Goal: Navigation & Orientation: Find specific page/section

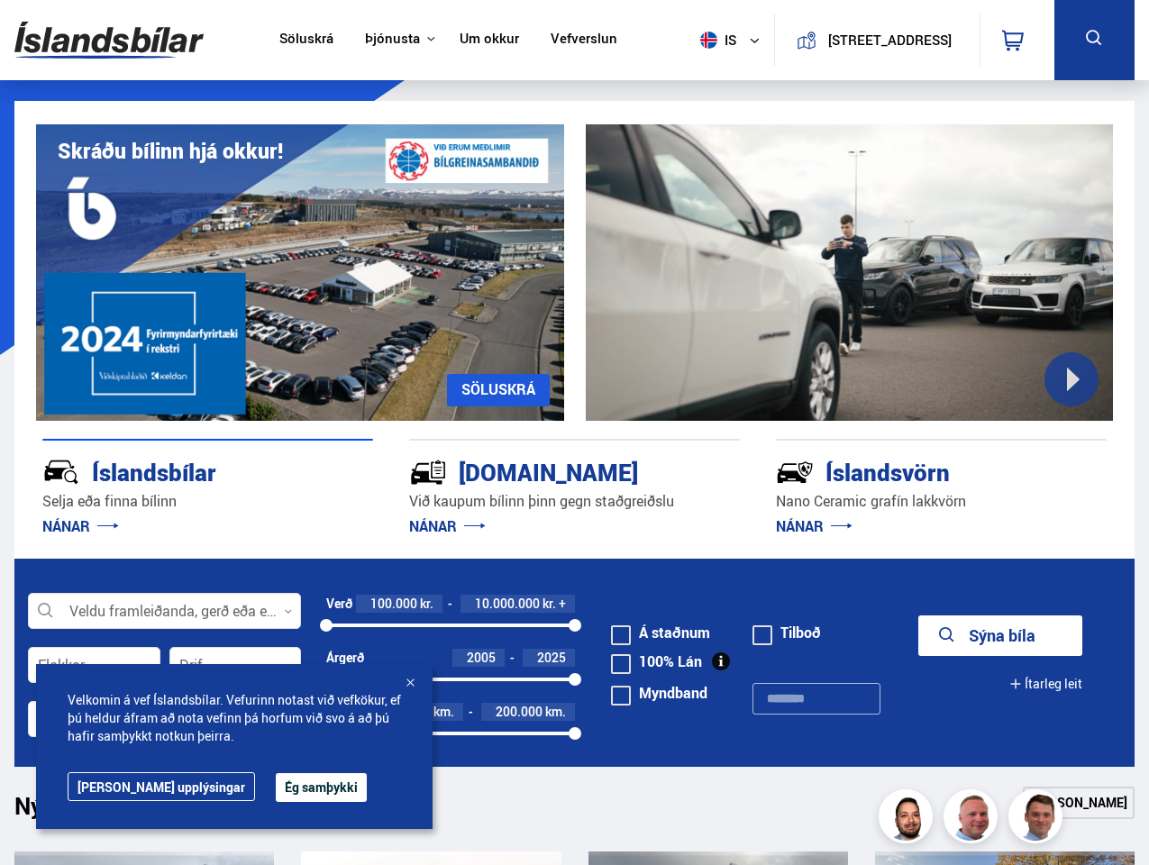
click at [109, 40] on img at bounding box center [108, 40] width 189 height 59
click at [712, 40] on span "is" at bounding box center [715, 40] width 45 height 17
click at [1017, 40] on icon at bounding box center [1014, 41] width 22 height 22
click at [1094, 40] on icon at bounding box center [1095, 38] width 23 height 23
click at [574, 330] on div "Skráðu bílinn hjá okkur! [GEOGRAPHIC_DATA]" at bounding box center [574, 261] width 1121 height 320
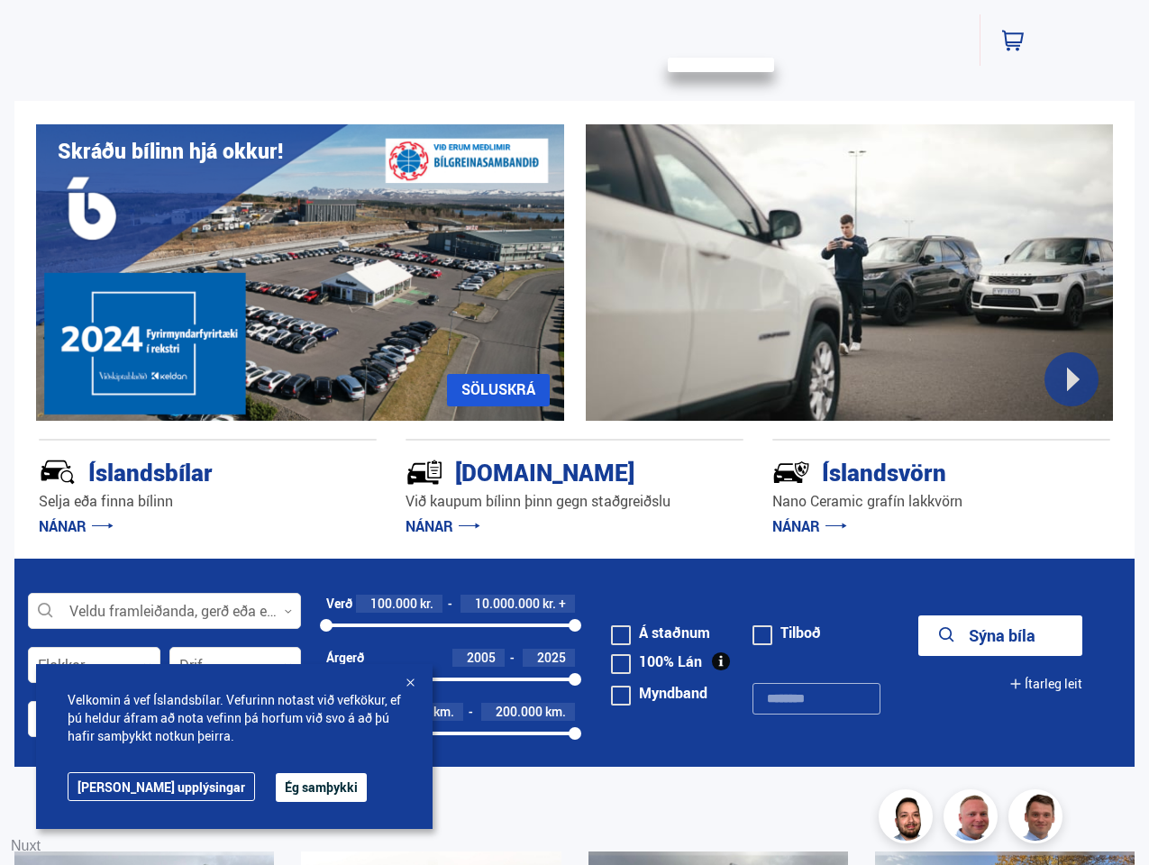
click at [850, 272] on div at bounding box center [850, 272] width 528 height 297
click at [207, 490] on div "Íslandsbílar [PERSON_NAME] finna bílinn NÁNAR" at bounding box center [208, 490] width 338 height 102
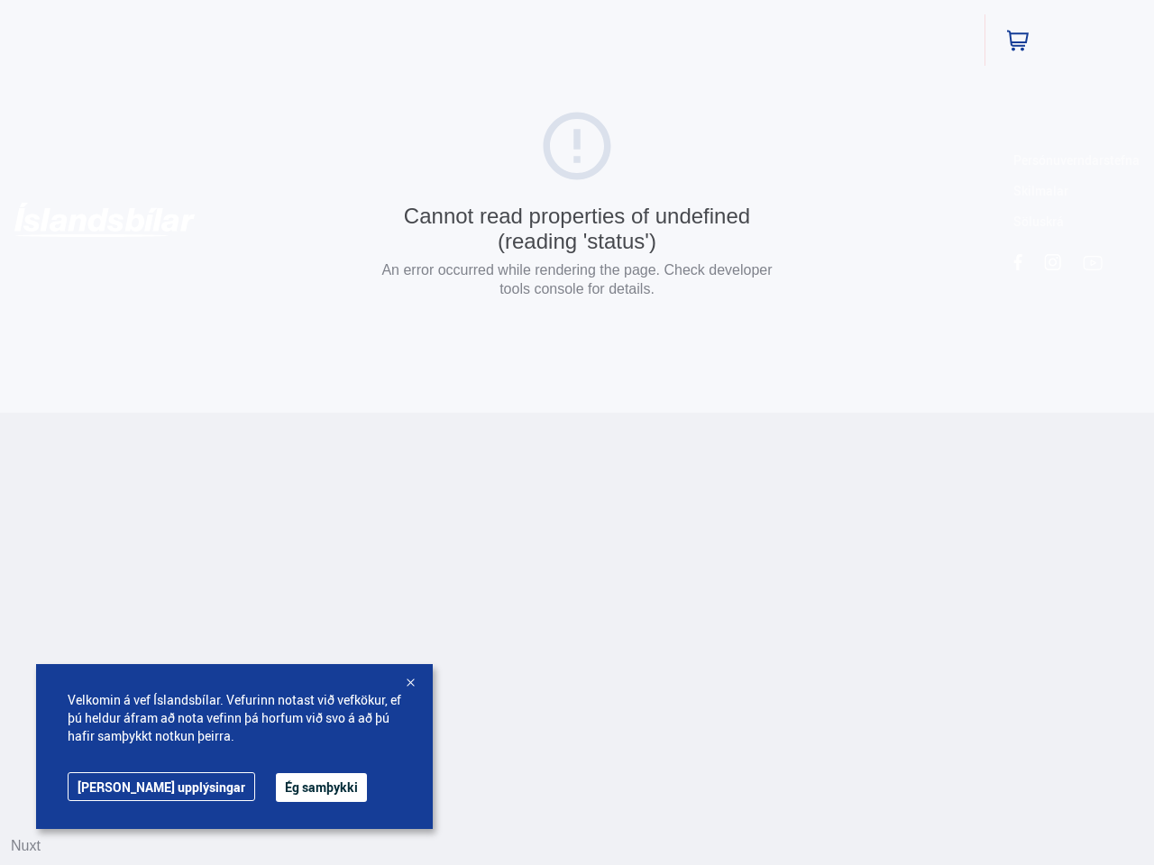
click at [574, 413] on html "Söluskrá Þjónusta Íslandsbílar [DOMAIN_NAME] Íslandsvörn Leiðbeiningar Um okkur…" at bounding box center [577, 206] width 1154 height 413
click at [941, 413] on html "Söluskrá Þjónusta Íslandsbílar [DOMAIN_NAME] Íslandsvörn Leiðbeiningar Um okkur…" at bounding box center [577, 206] width 1154 height 413
click at [164, 413] on html "Söluskrá Þjónusta Íslandsbílar [DOMAIN_NAME] Íslandsvörn Leiðbeiningar Um okkur…" at bounding box center [577, 206] width 1154 height 413
